Goal: Transaction & Acquisition: Book appointment/travel/reservation

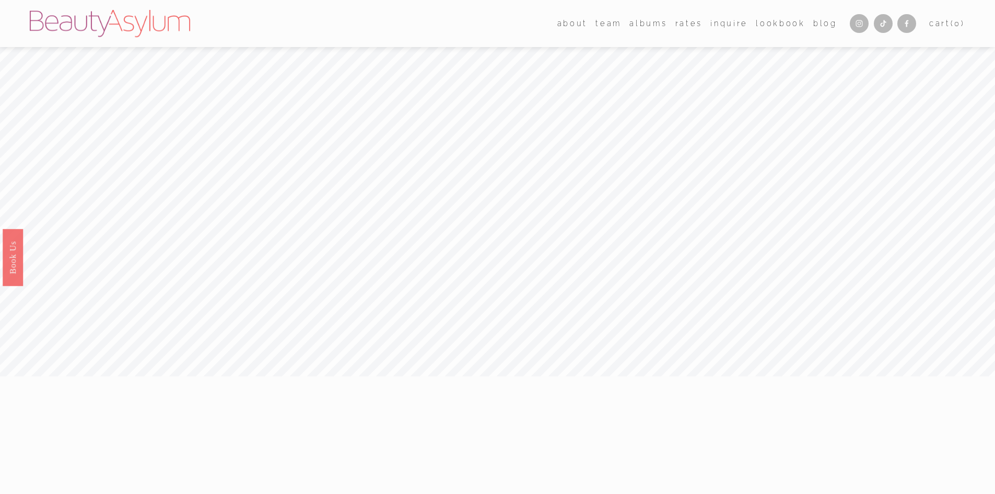
click at [689, 19] on link "Rates" at bounding box center [688, 23] width 27 height 15
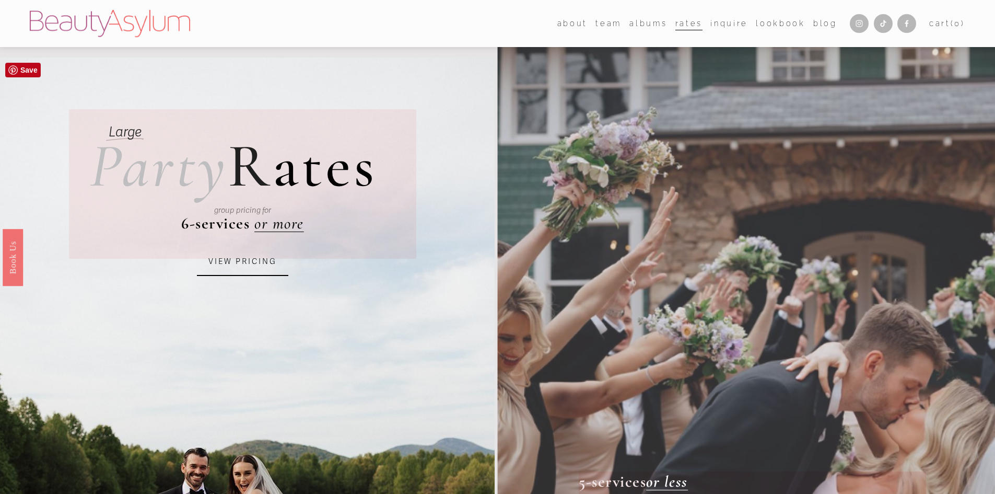
click at [254, 263] on link "VIEW PRICING" at bounding box center [242, 262] width 91 height 28
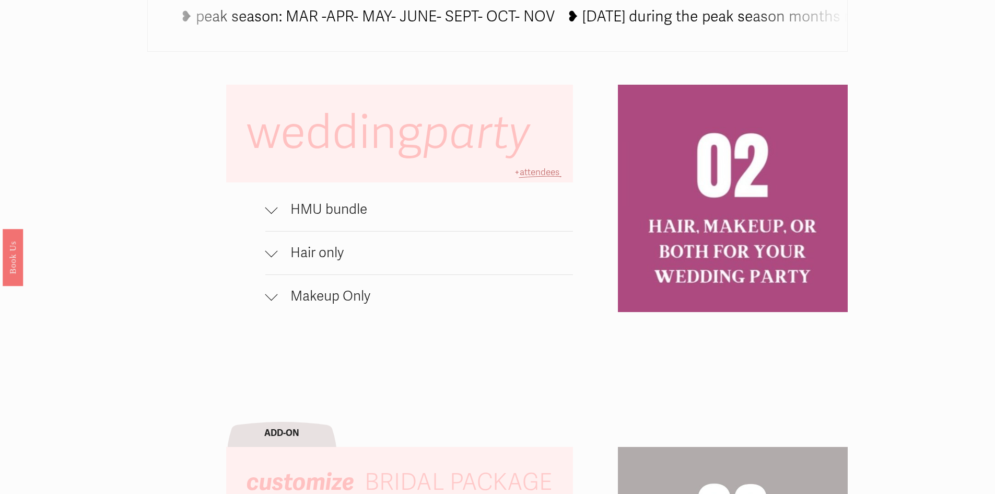
scroll to position [784, 0]
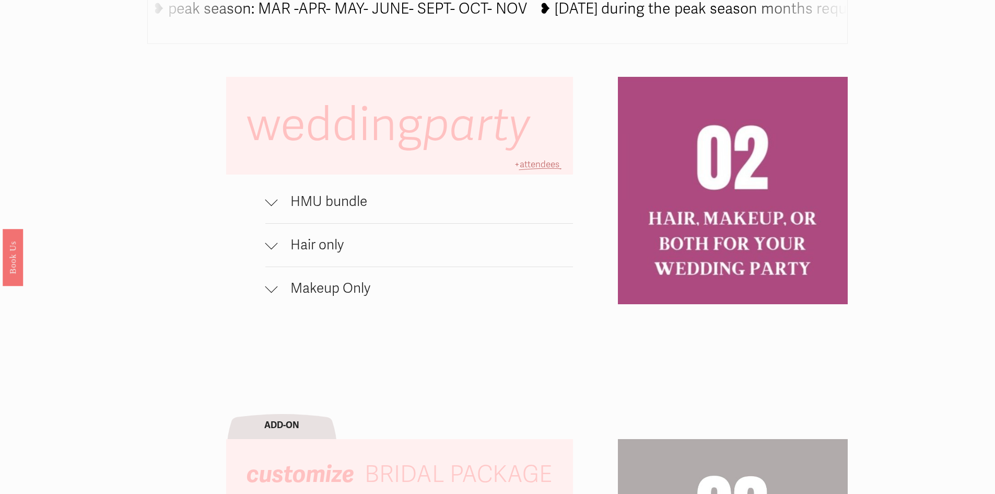
click at [278, 286] on span "Makeup Only" at bounding box center [426, 288] width 296 height 17
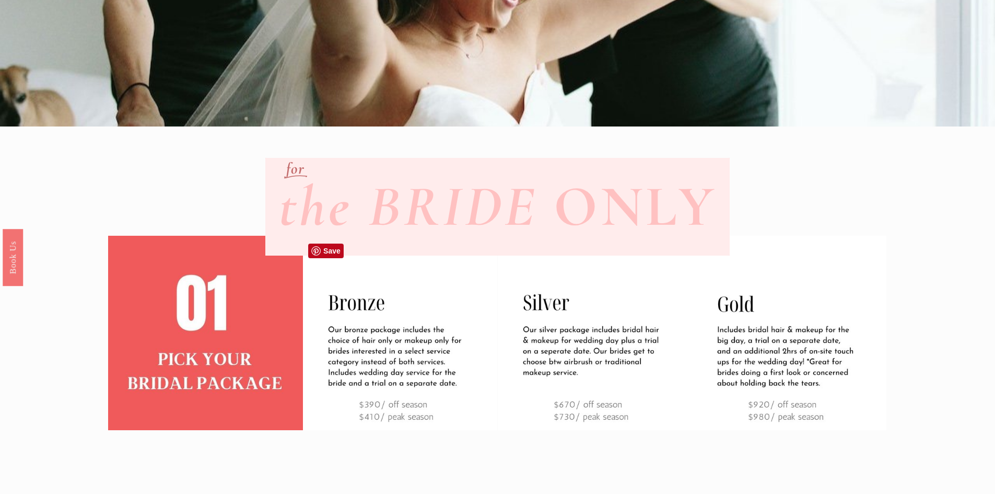
scroll to position [0, 0]
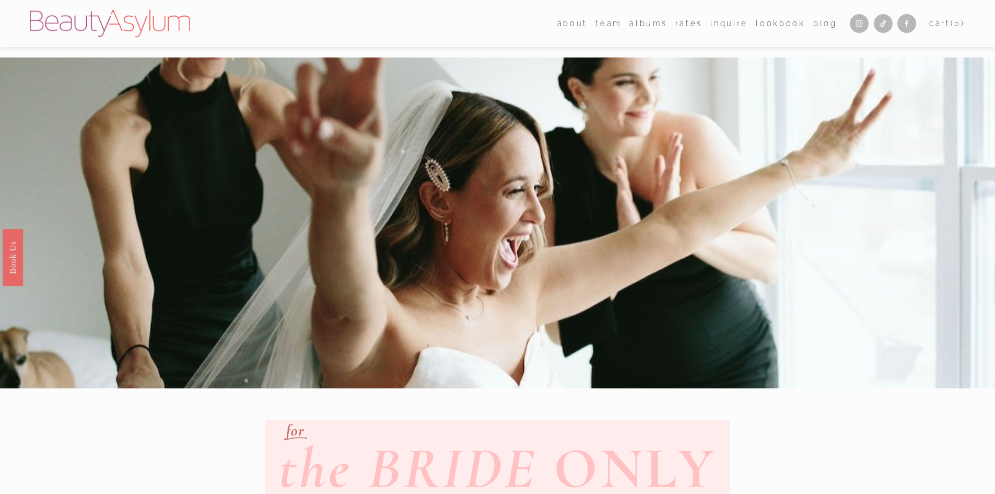
click at [726, 23] on link "Inquire" at bounding box center [729, 23] width 38 height 15
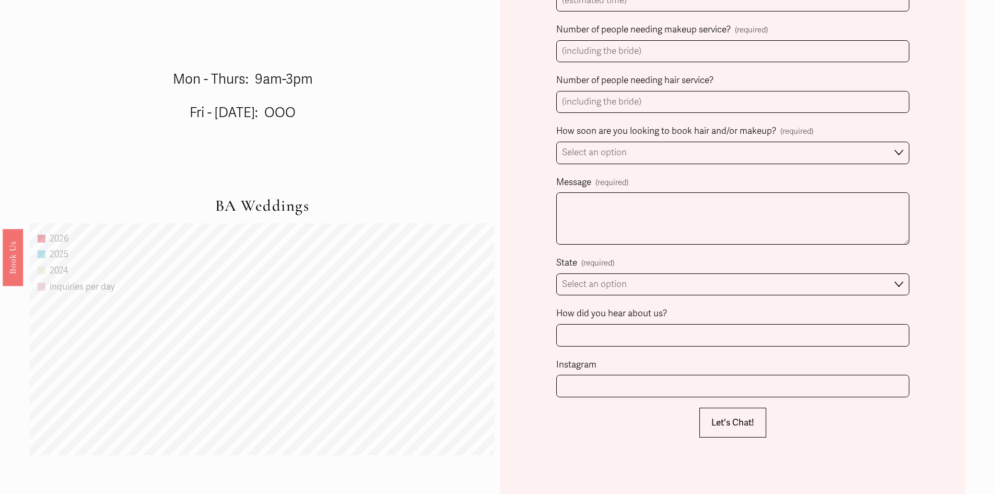
scroll to position [731, 0]
